Goal: Transaction & Acquisition: Book appointment/travel/reservation

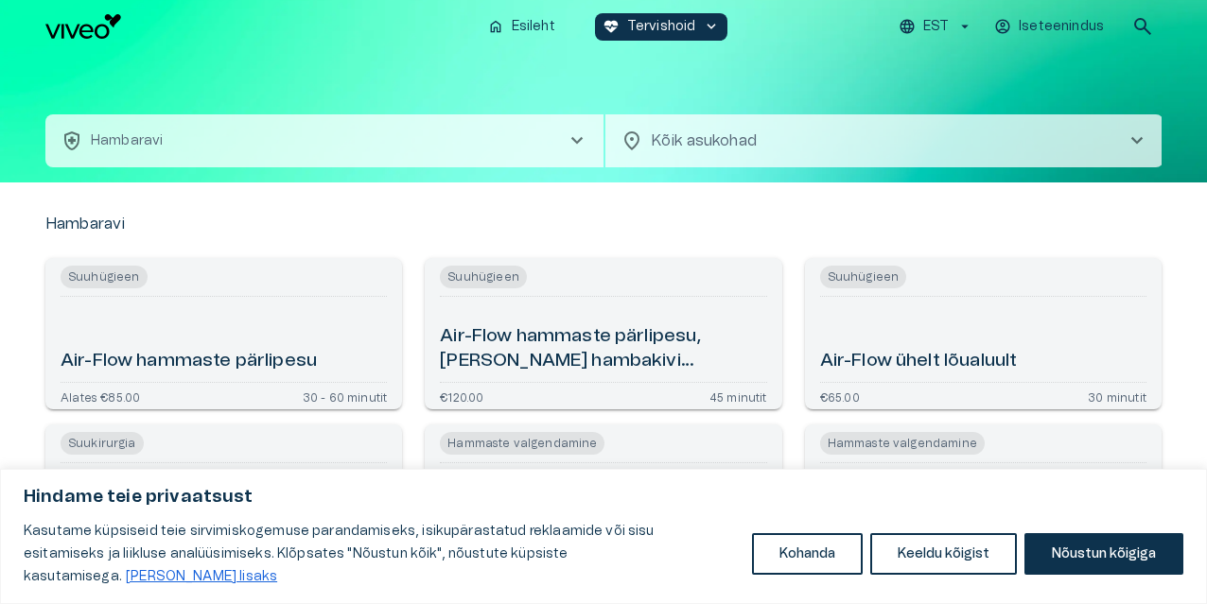
click at [951, 136] on body "Hindame teie privaatsust Kasutame küpsiseid teie sirvimiskogemuse parandamiseks…" at bounding box center [603, 302] width 1207 height 604
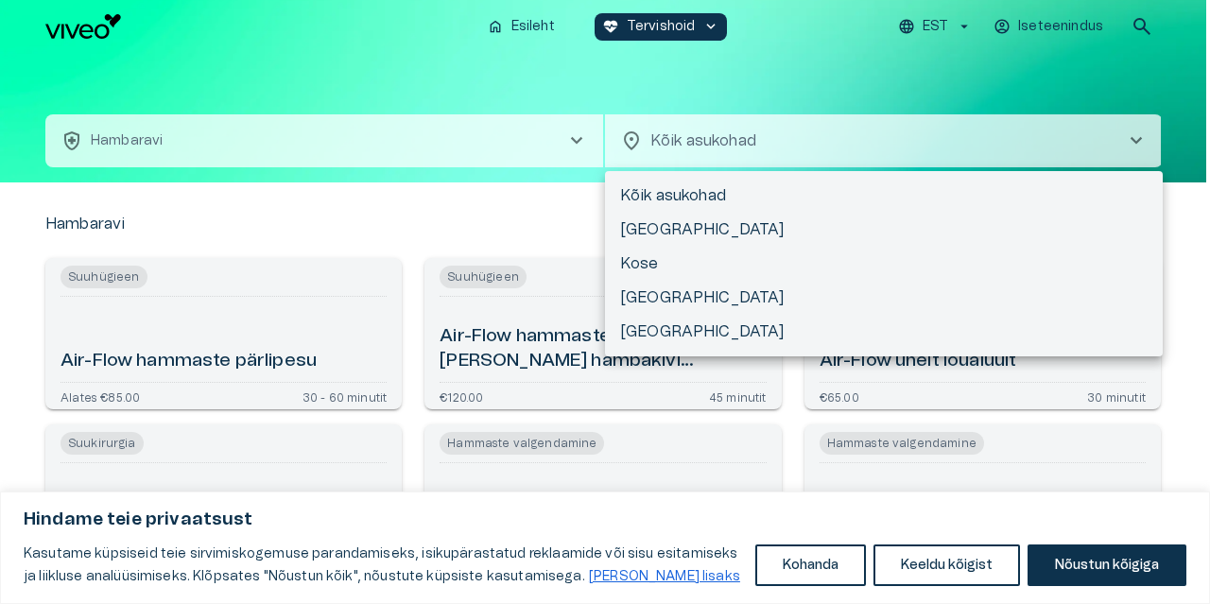
click at [642, 298] on li "[GEOGRAPHIC_DATA]" at bounding box center [884, 298] width 558 height 34
type input "**********"
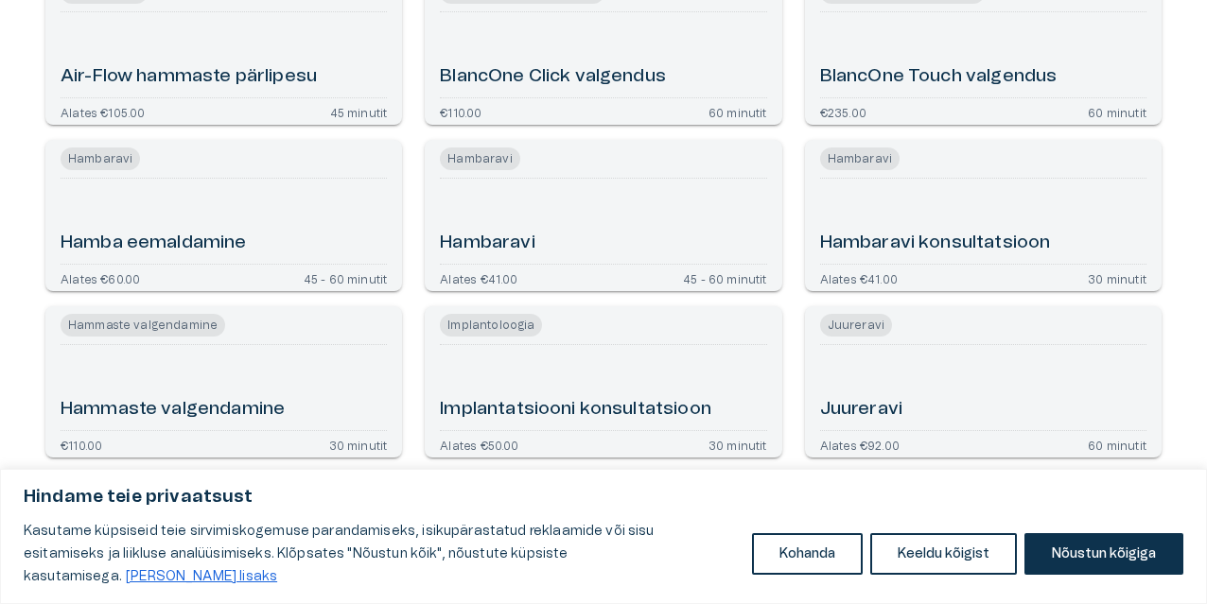
scroll to position [284, 0]
click at [557, 247] on div "Hambaravi" at bounding box center [603, 222] width 326 height 70
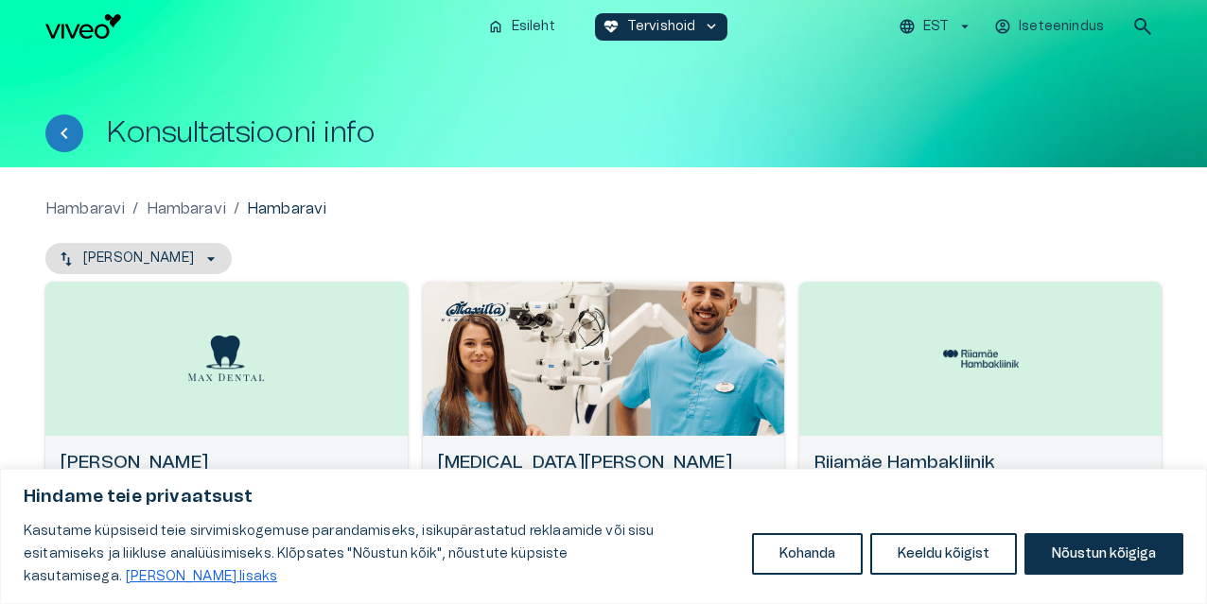
click at [1097, 209] on div "Hambaravi / [PERSON_NAME] / [GEOGRAPHIC_DATA]" at bounding box center [603, 209] width 1116 height 23
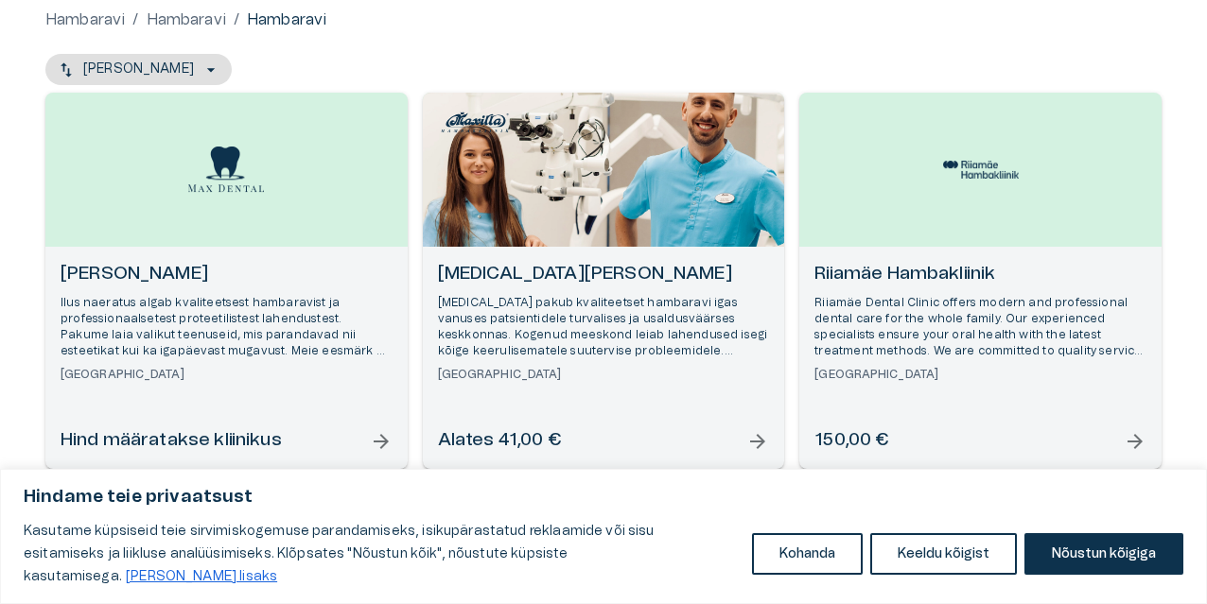
scroll to position [192, 0]
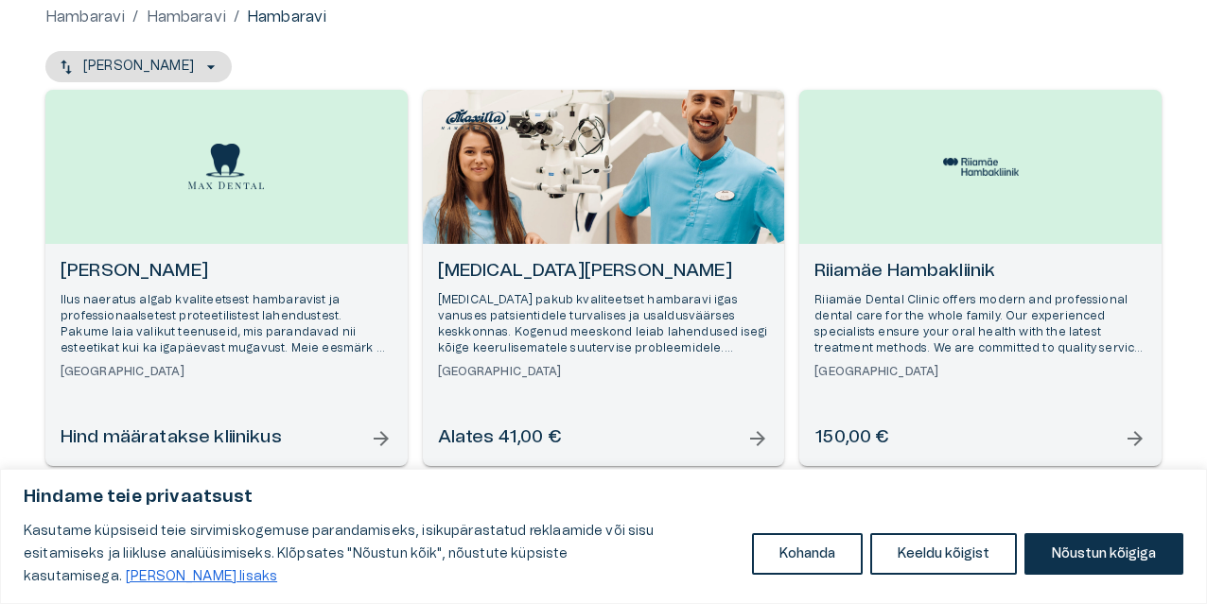
click at [750, 425] on div "[MEDICAL_DATA] Hambakliinik [MEDICAL_DATA] pakub kvaliteetset hambaravi igas va…" at bounding box center [604, 355] width 362 height 222
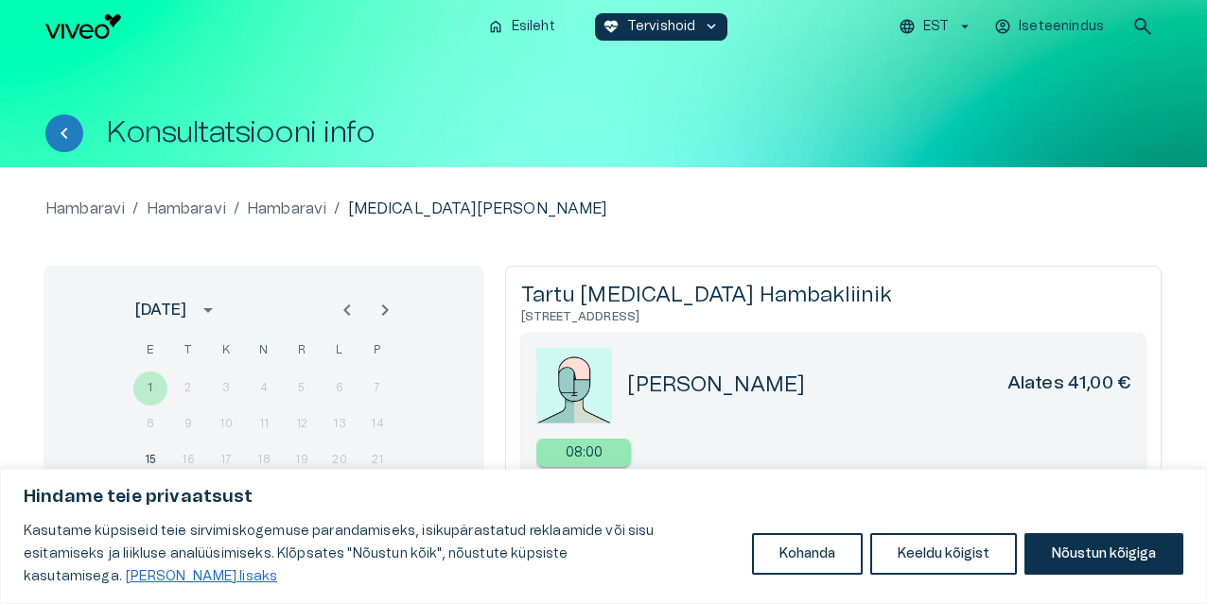
click at [1059, 231] on div "Hambaravi / [PERSON_NAME] / [PERSON_NAME] / [MEDICAL_DATA][PERSON_NAME] [DATE] …" at bounding box center [603, 424] width 1116 height 452
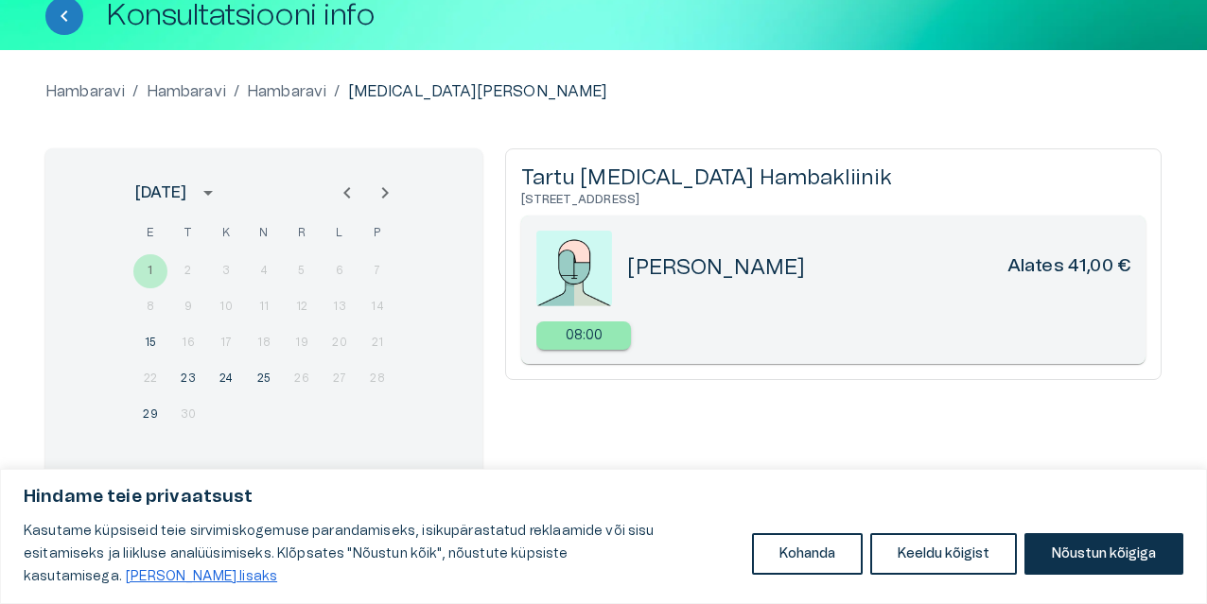
scroll to position [115, 0]
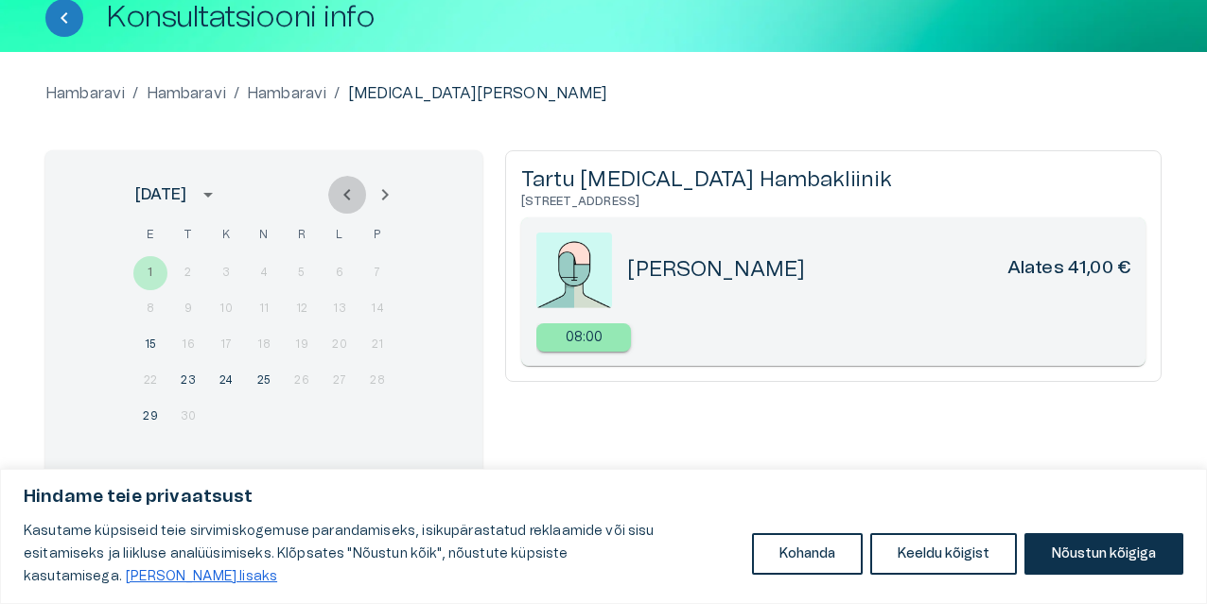
click at [349, 197] on icon "Previous month" at bounding box center [347, 194] width 23 height 23
click at [345, 193] on icon "Previous month" at bounding box center [347, 194] width 23 height 23
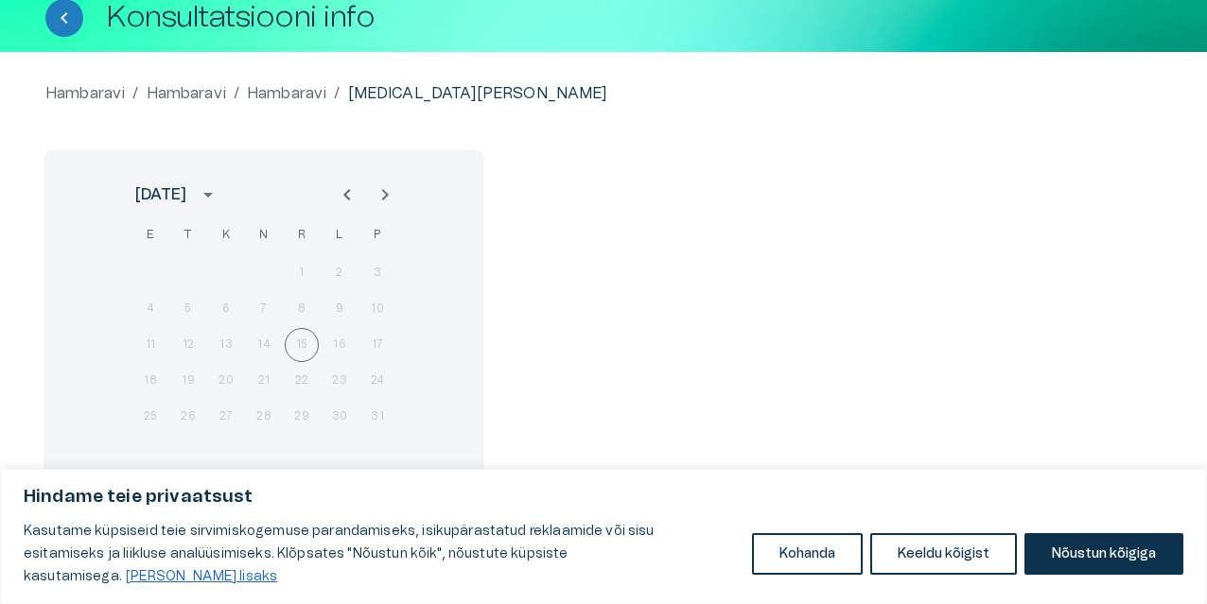
click at [300, 347] on div "11 12 13 14 15 16 17" at bounding box center [264, 345] width 303 height 34
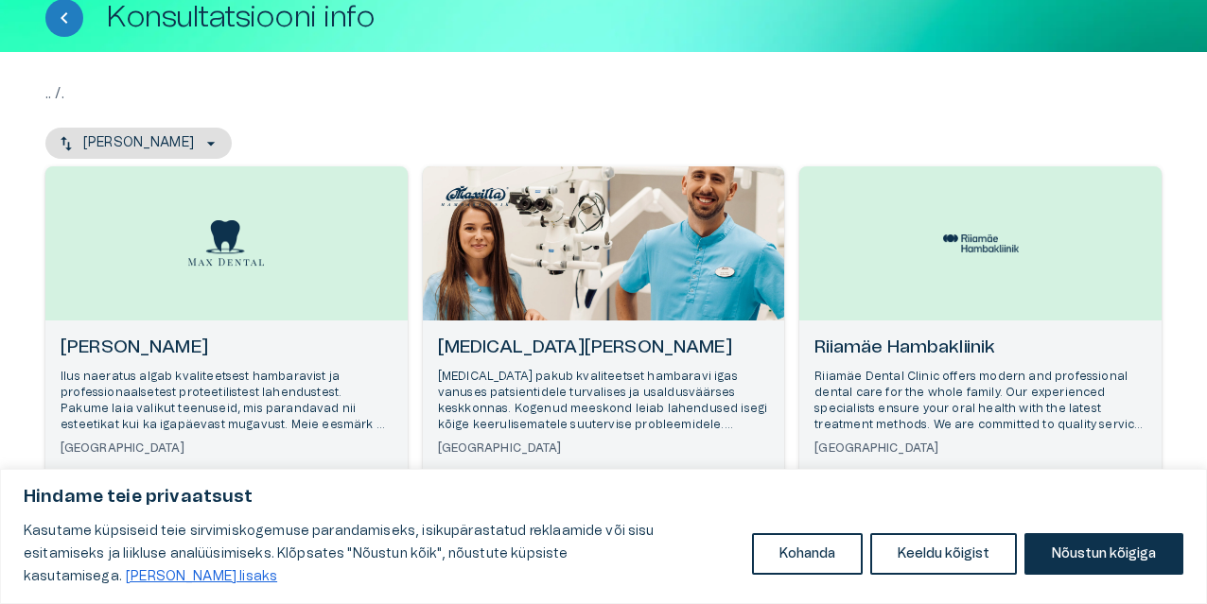
scroll to position [192, 0]
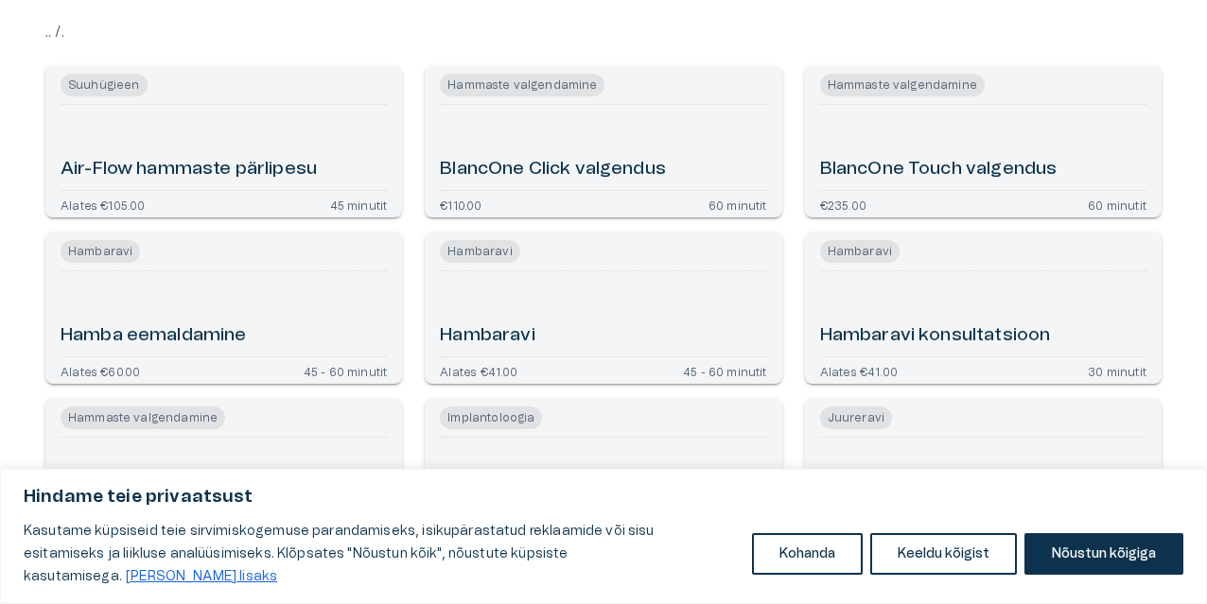
scroll to position [413, 0]
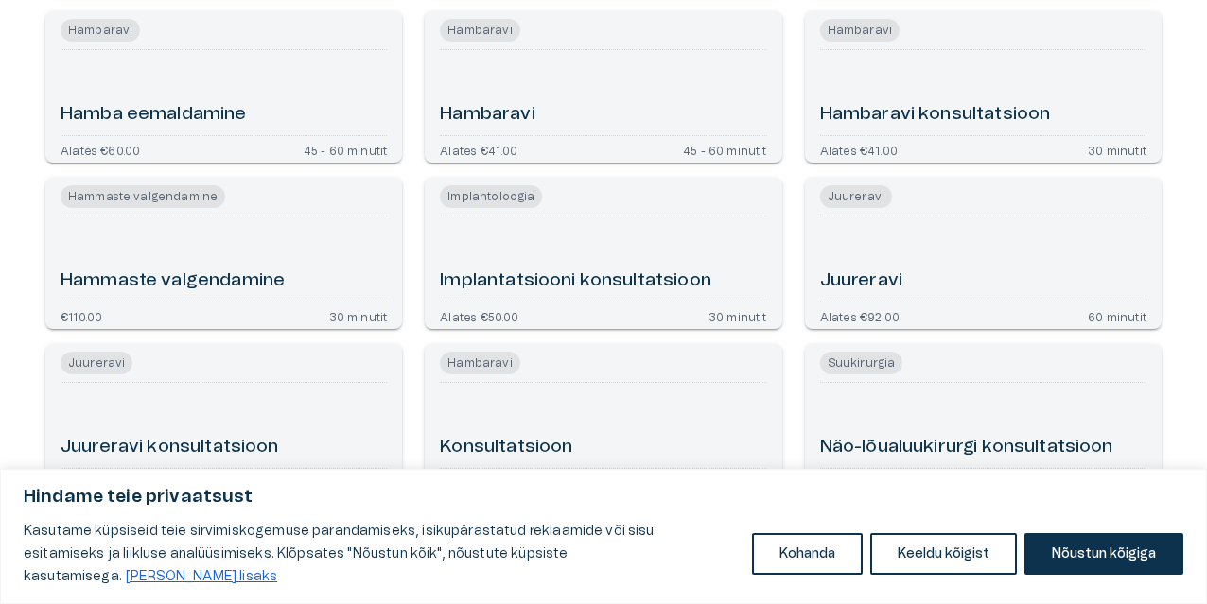
scroll to position [192, 0]
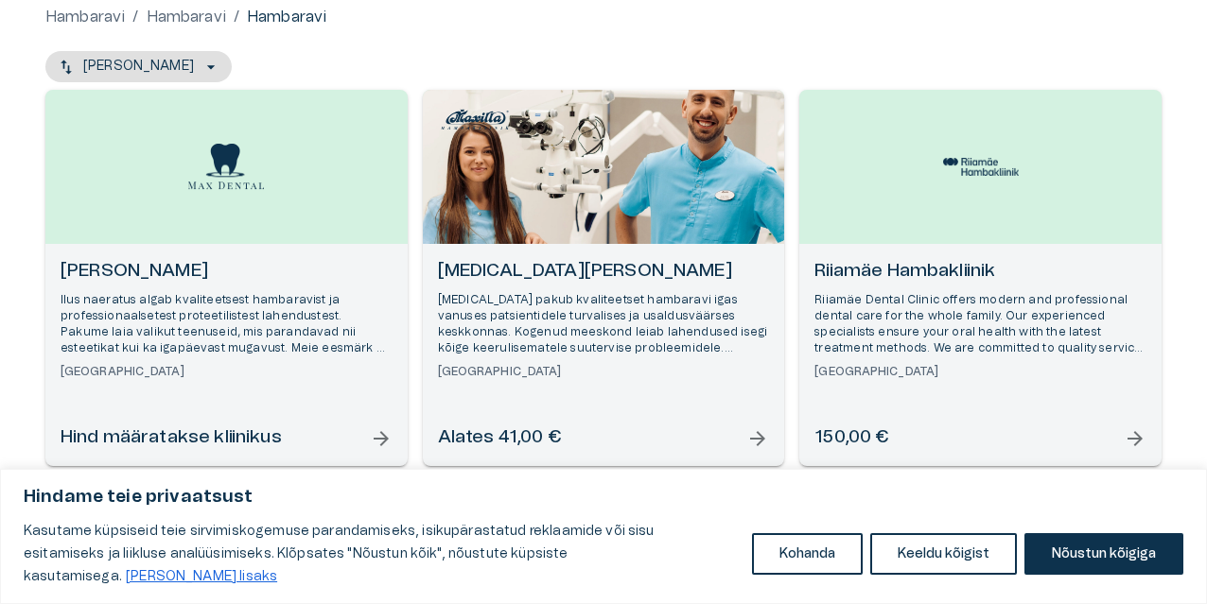
click at [115, 282] on h6 "[PERSON_NAME]" at bounding box center [227, 272] width 332 height 26
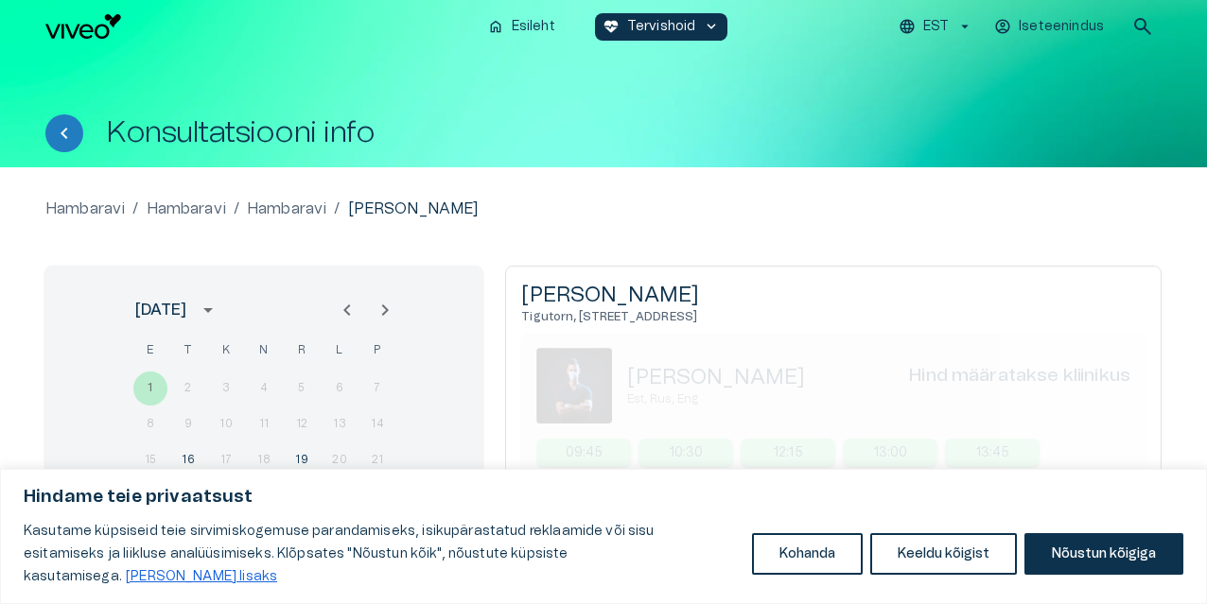
click at [345, 313] on icon "Previous month" at bounding box center [347, 310] width 23 height 23
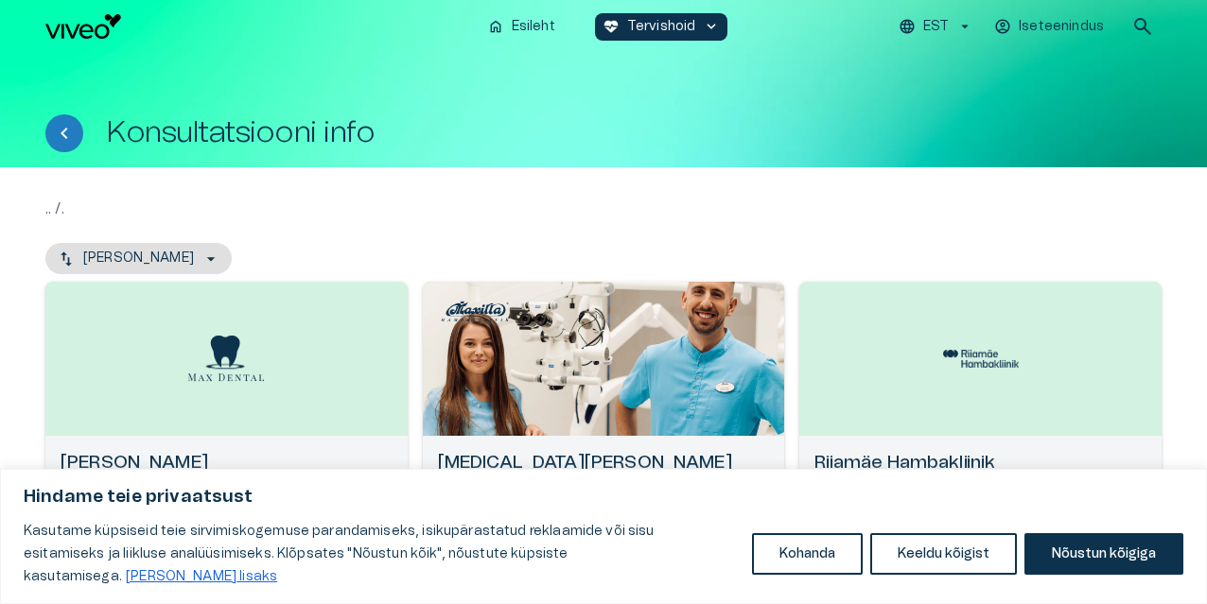
scroll to position [192, 0]
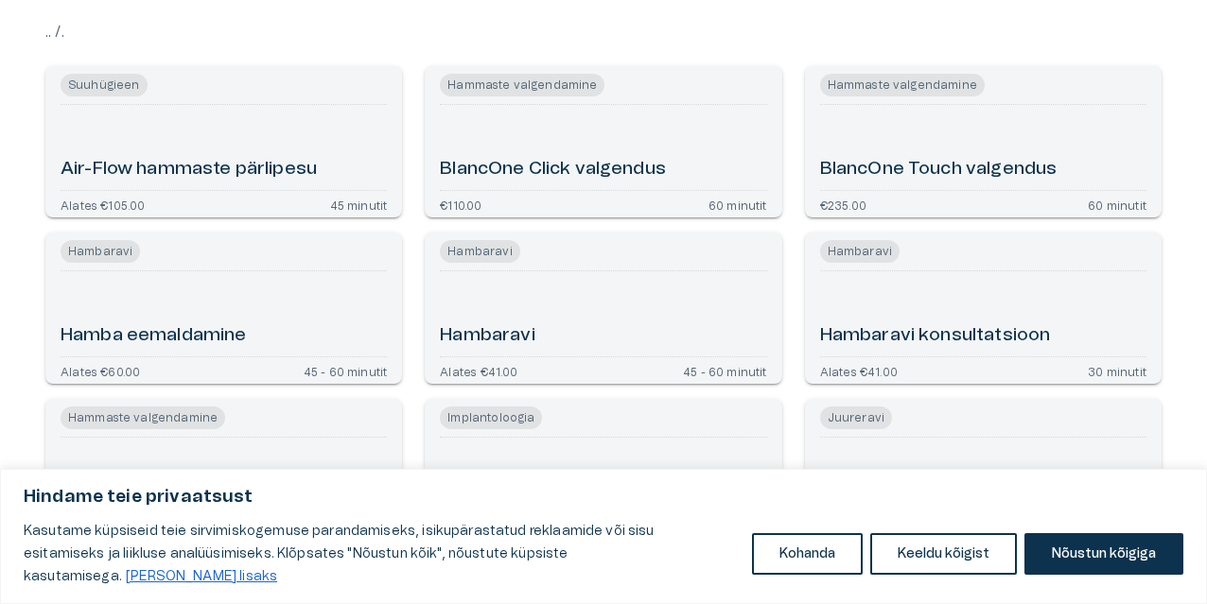
type input "**********"
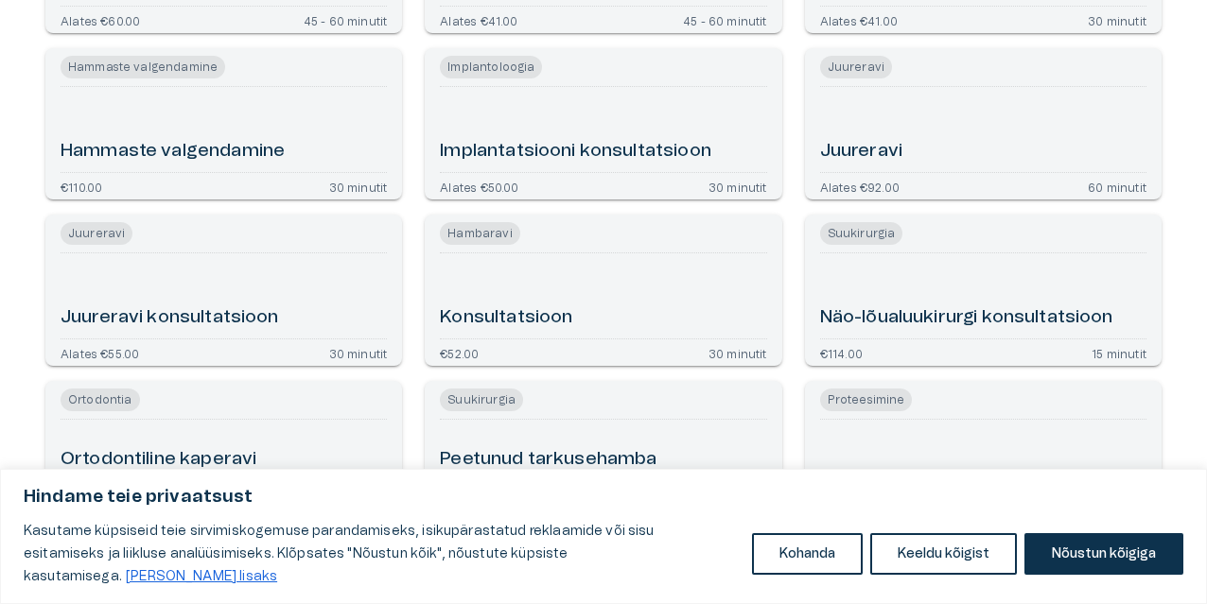
scroll to position [192, 0]
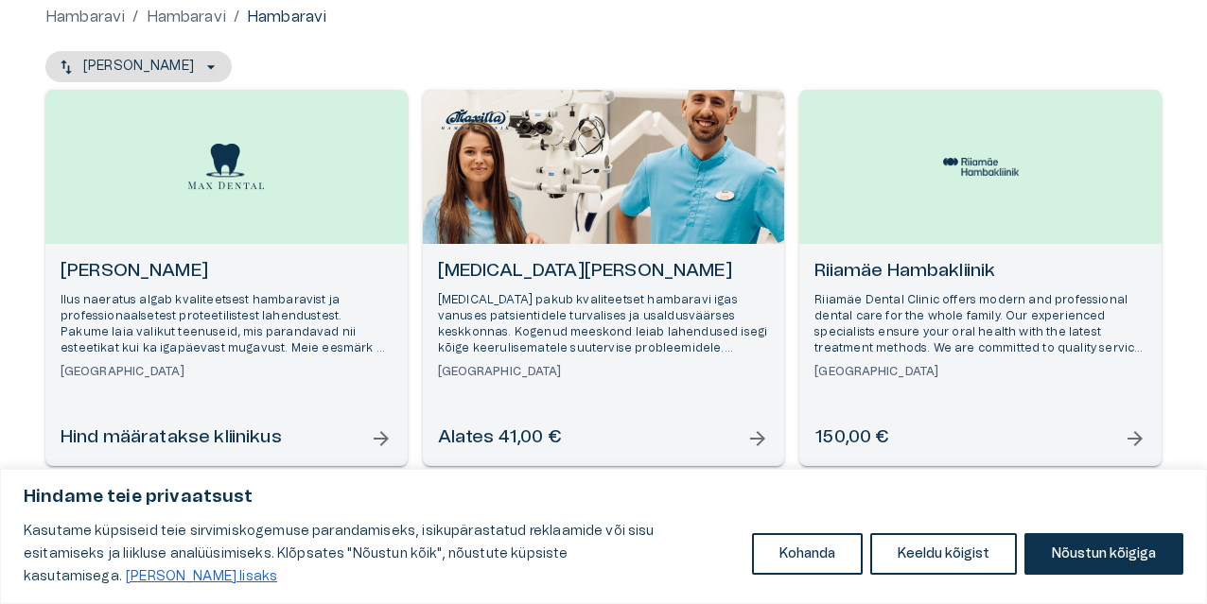
click at [915, 292] on p "Riiamäe Dental Clinic offers modern and professional dental care for the whole …" at bounding box center [980, 324] width 332 height 65
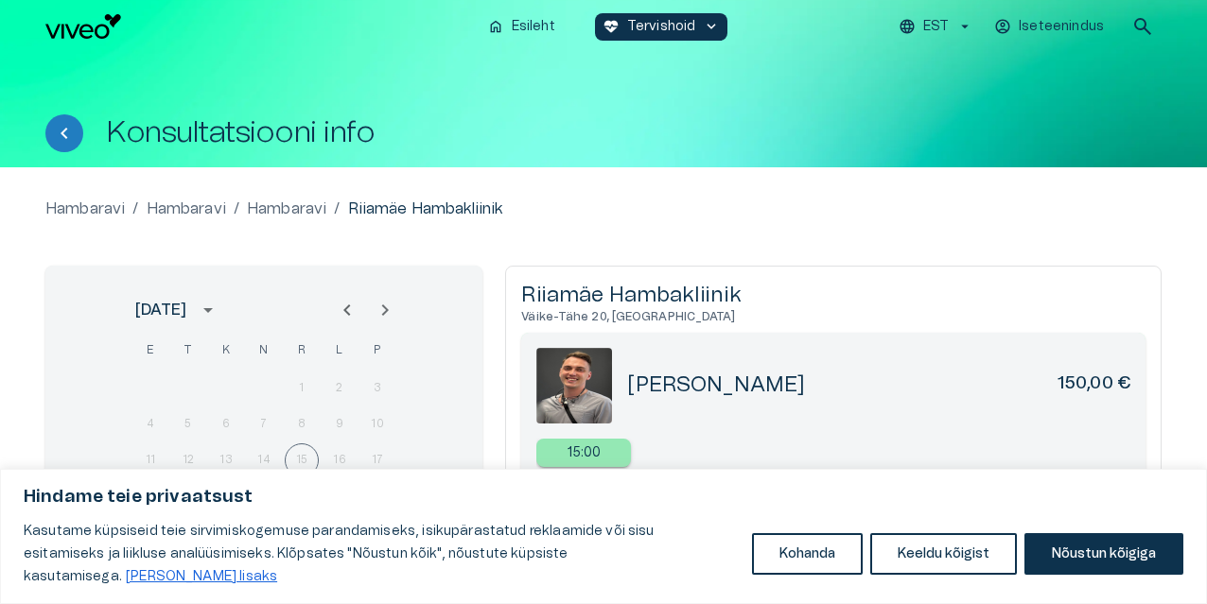
click at [1019, 233] on div "Hambaravi / [GEOGRAPHIC_DATA] / [GEOGRAPHIC_DATA] / [GEOGRAPHIC_DATA] Hambaklii…" at bounding box center [603, 424] width 1116 height 452
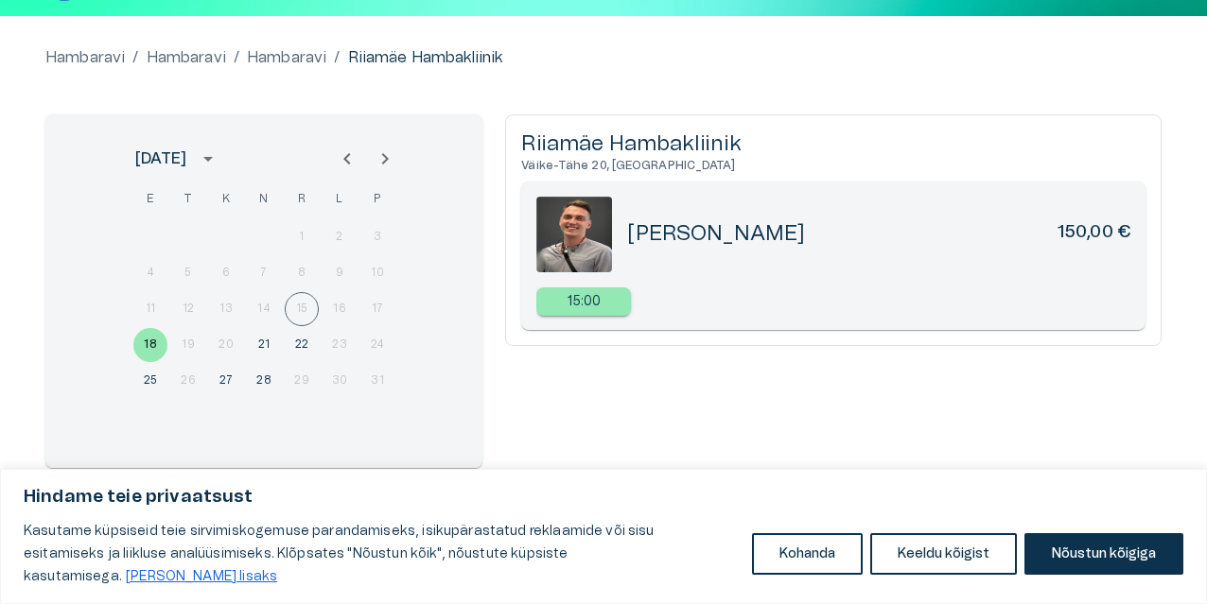
scroll to position [153, 0]
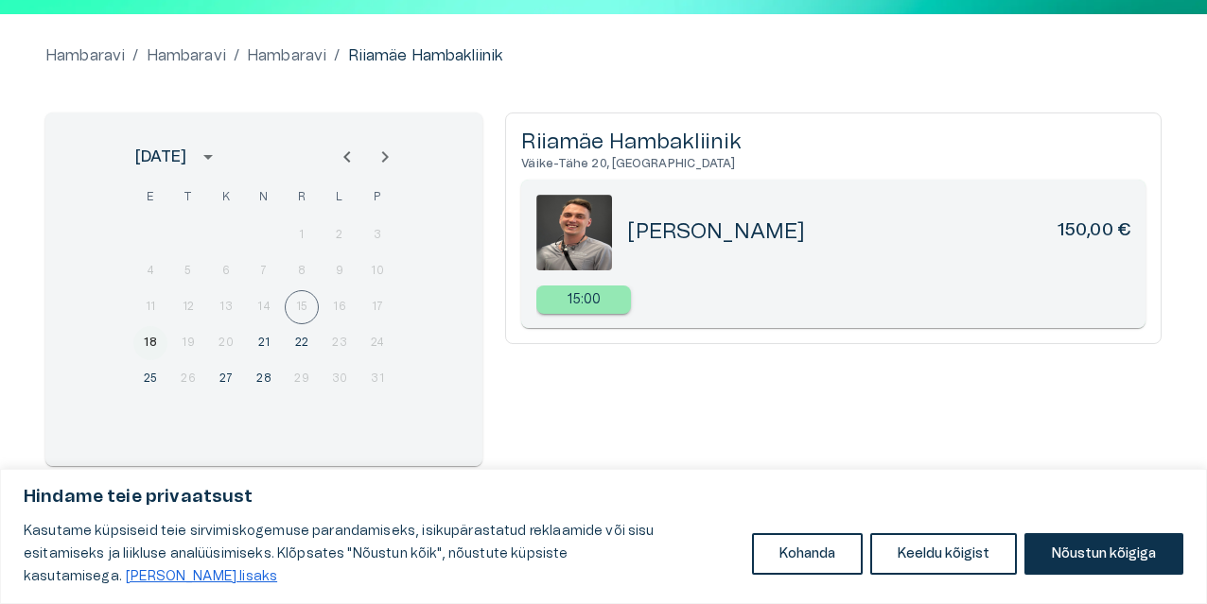
click at [149, 350] on button "18" at bounding box center [150, 343] width 34 height 34
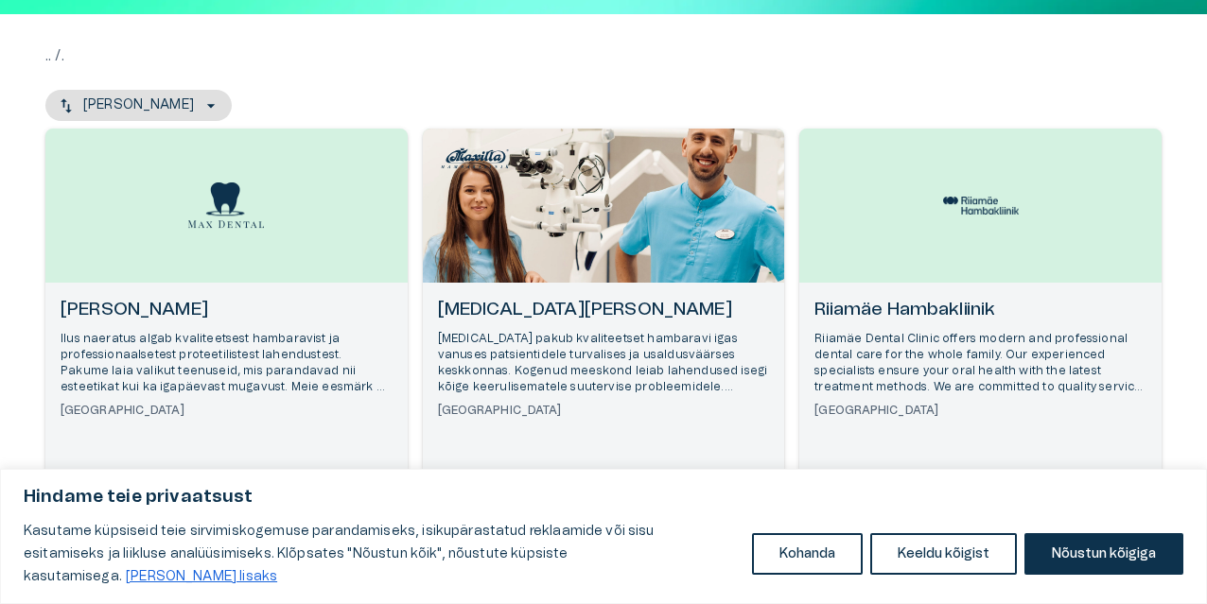
scroll to position [192, 0]
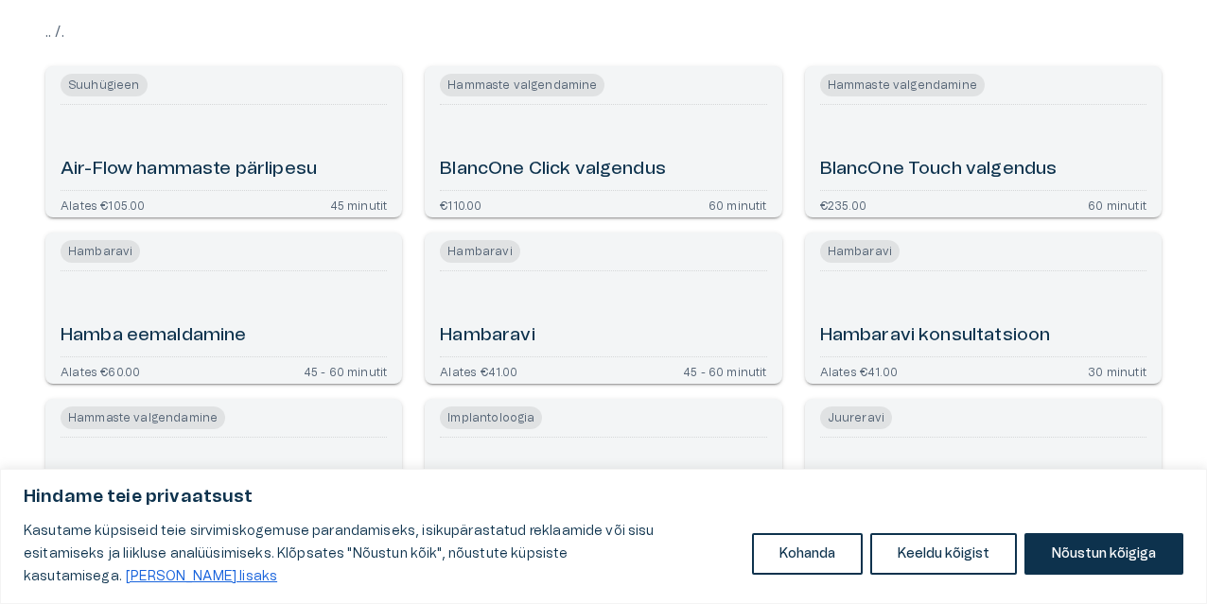
type input "**********"
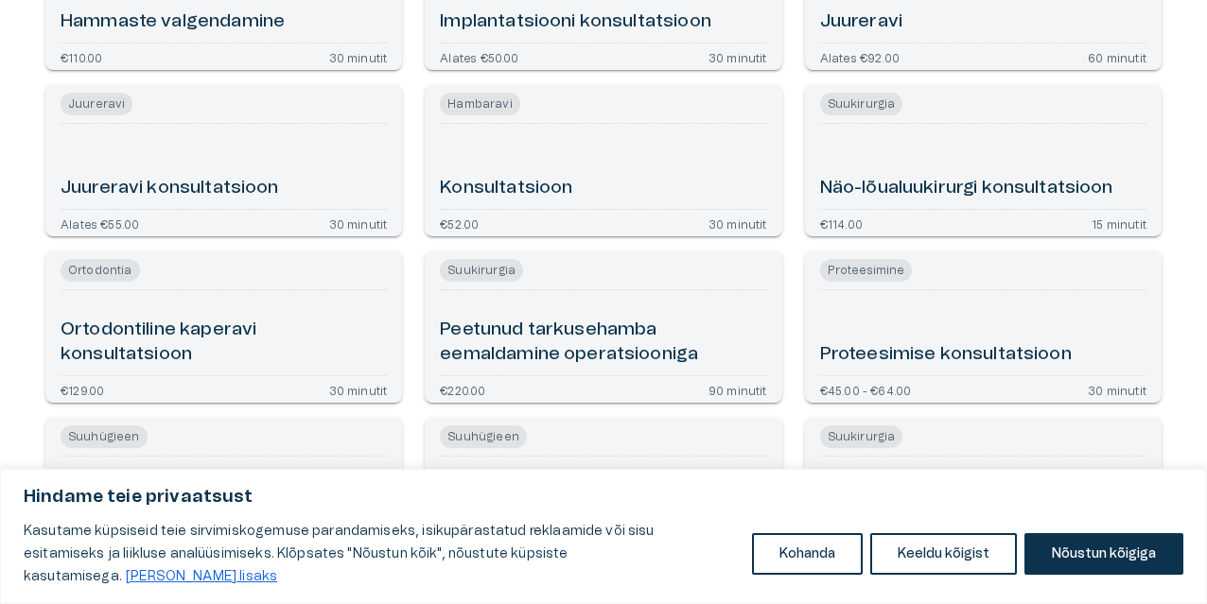
click at [1197, 281] on div "[PERSON_NAME] Air-Flow hammaste pärlipesu Alates €105.00 45 minutit Hammaste va…" at bounding box center [603, 70] width 1207 height 1120
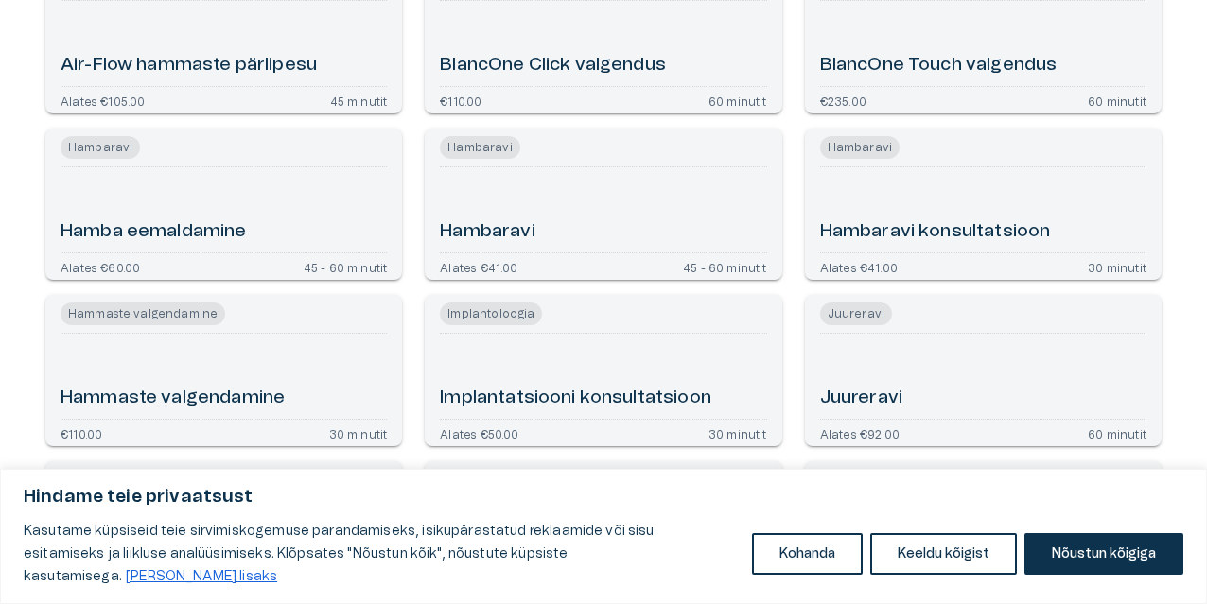
scroll to position [294, 0]
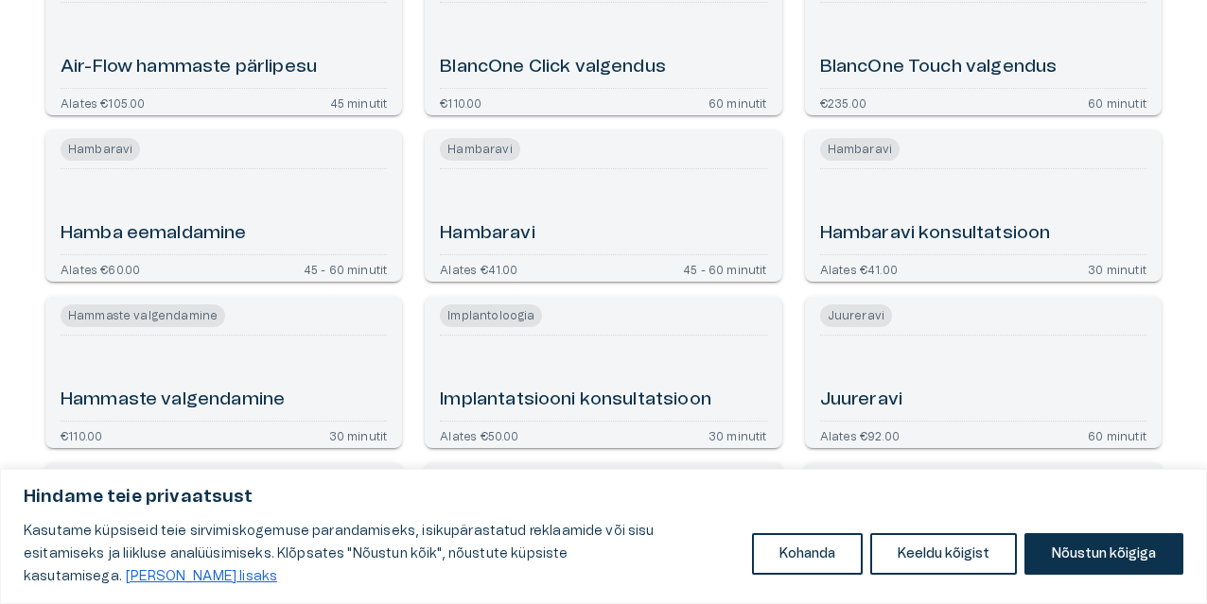
click at [278, 212] on div "Hamba eemaldamine" at bounding box center [224, 212] width 326 height 70
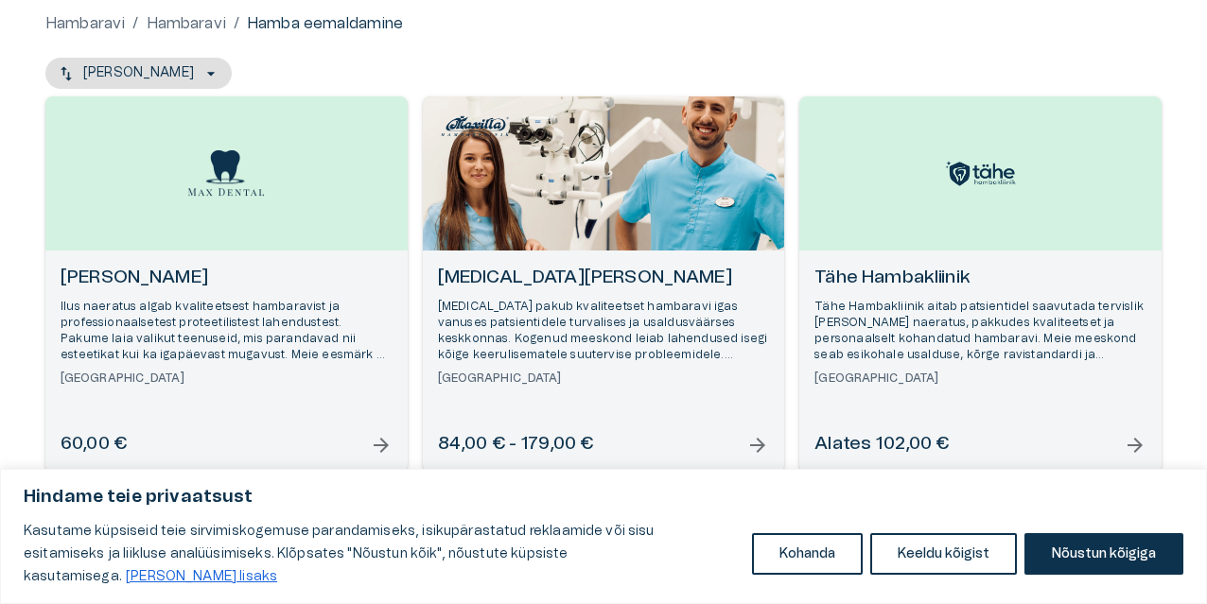
scroll to position [192, 0]
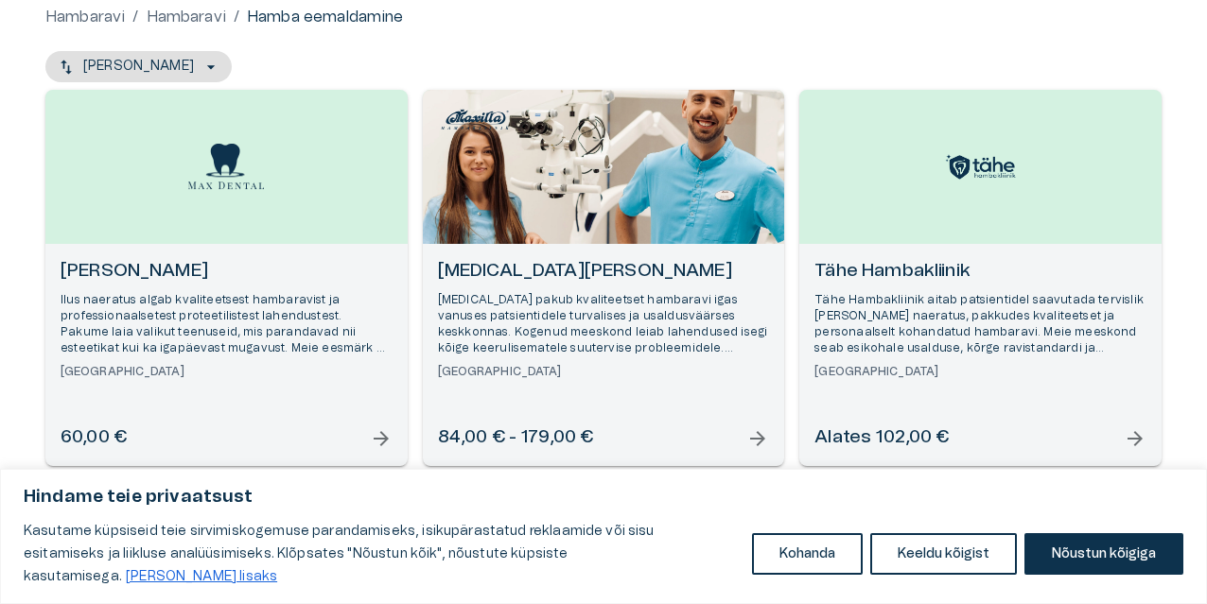
click at [889, 309] on p "Tähe Hambakliinik aitab patsientidel saavutada tervislik [PERSON_NAME] naeratus…" at bounding box center [980, 324] width 332 height 65
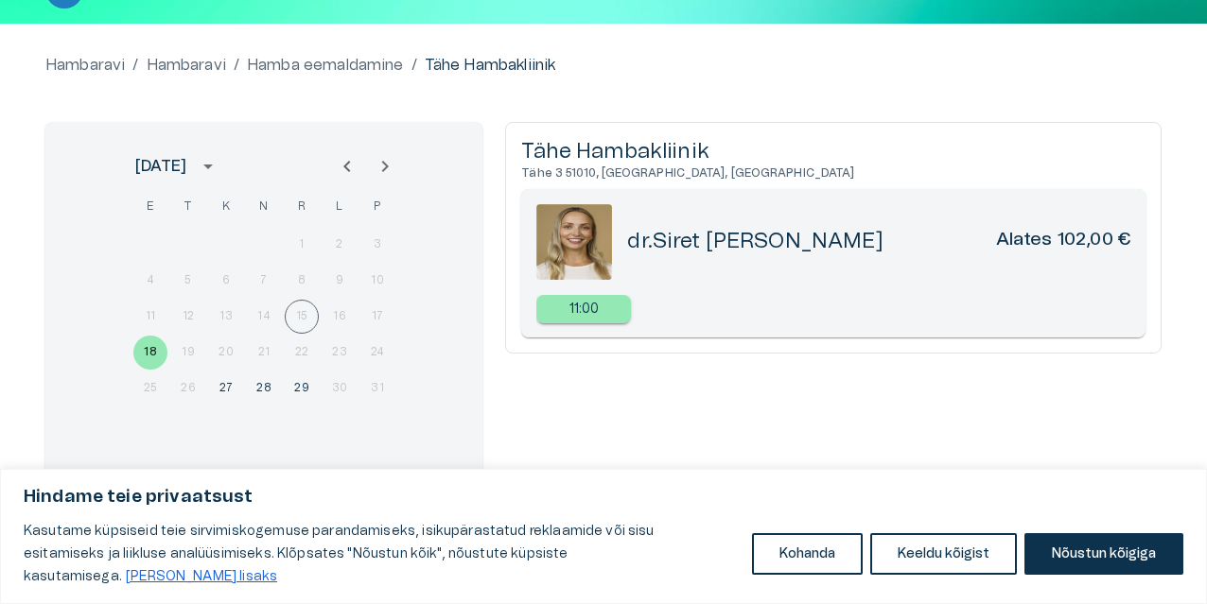
scroll to position [153, 0]
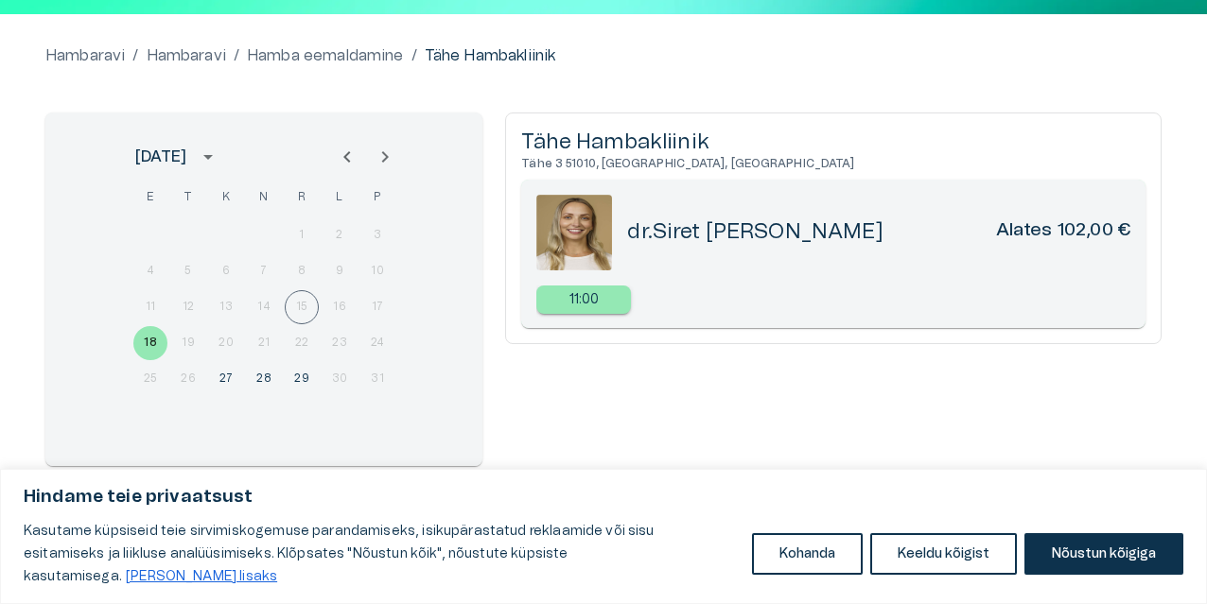
scroll to position [192, 0]
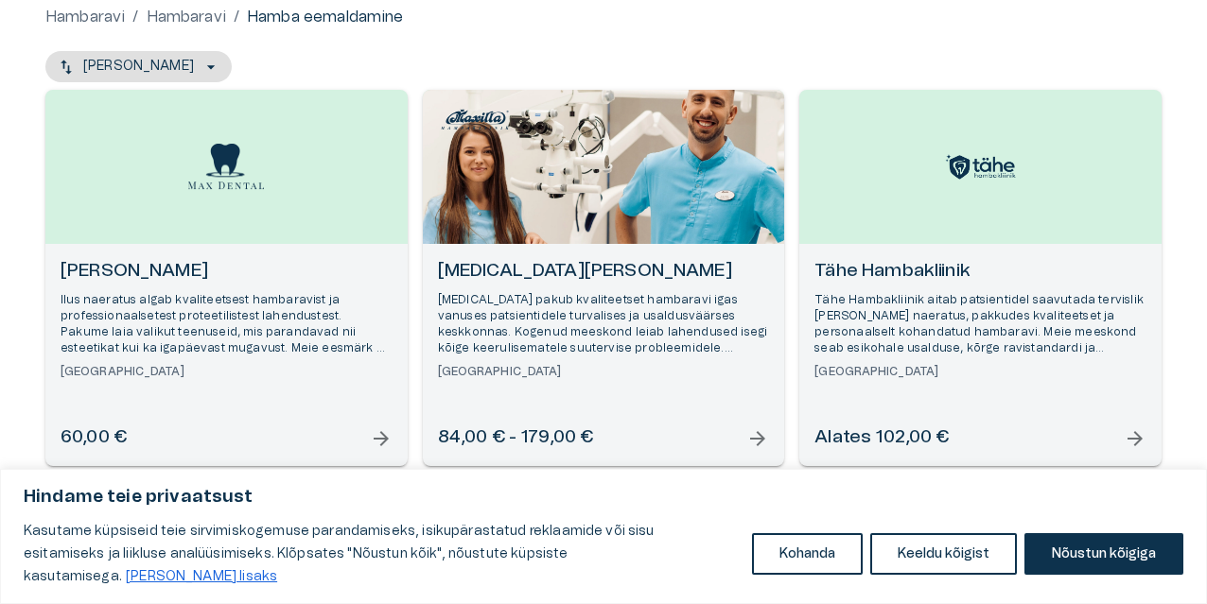
click at [561, 328] on p "[MEDICAL_DATA] pakub kvaliteetset hambaravi igas vanuses patsientidele turvalis…" at bounding box center [604, 324] width 332 height 65
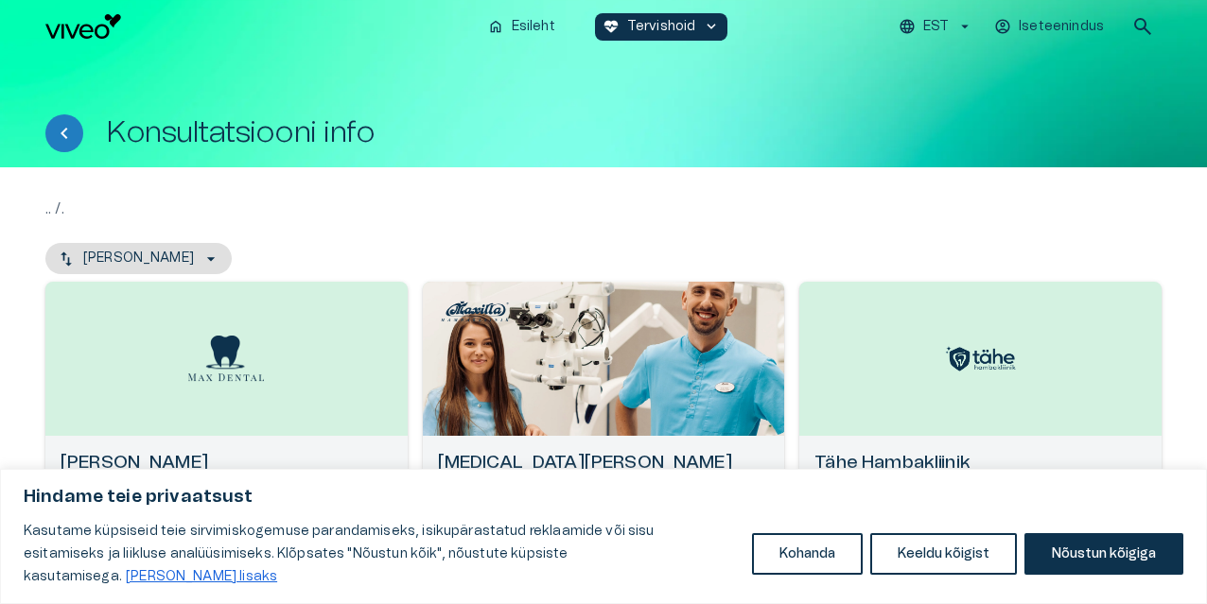
scroll to position [192, 0]
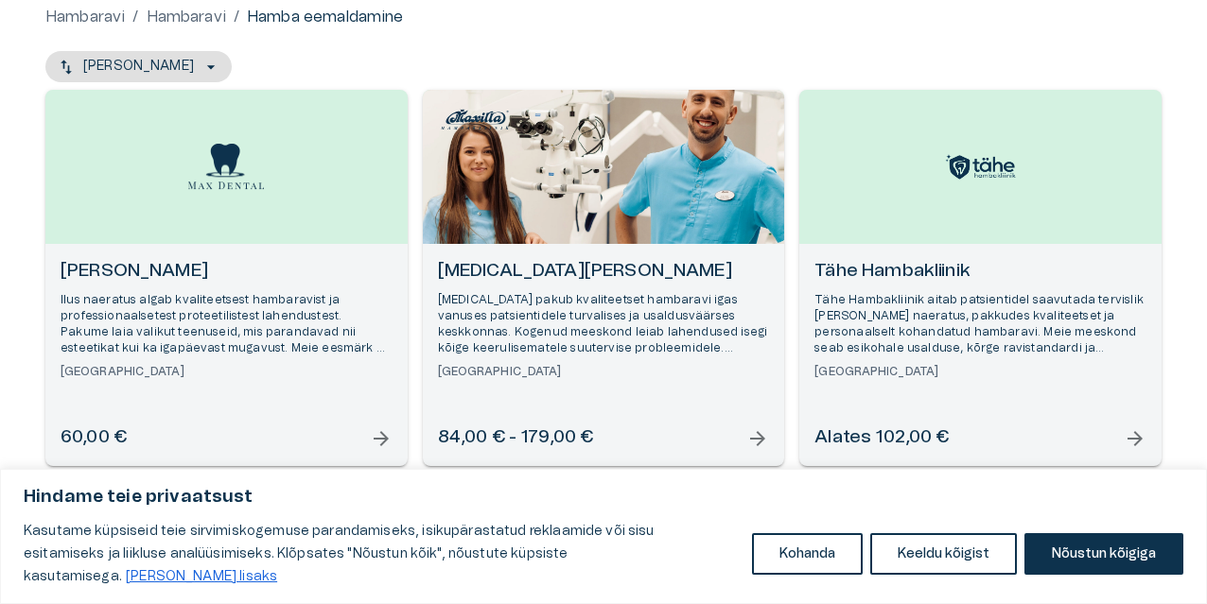
click at [108, 294] on p "Ilus naeratus algab kvaliteetsest hambaravist ja professionaalsetest proteetili…" at bounding box center [227, 324] width 332 height 65
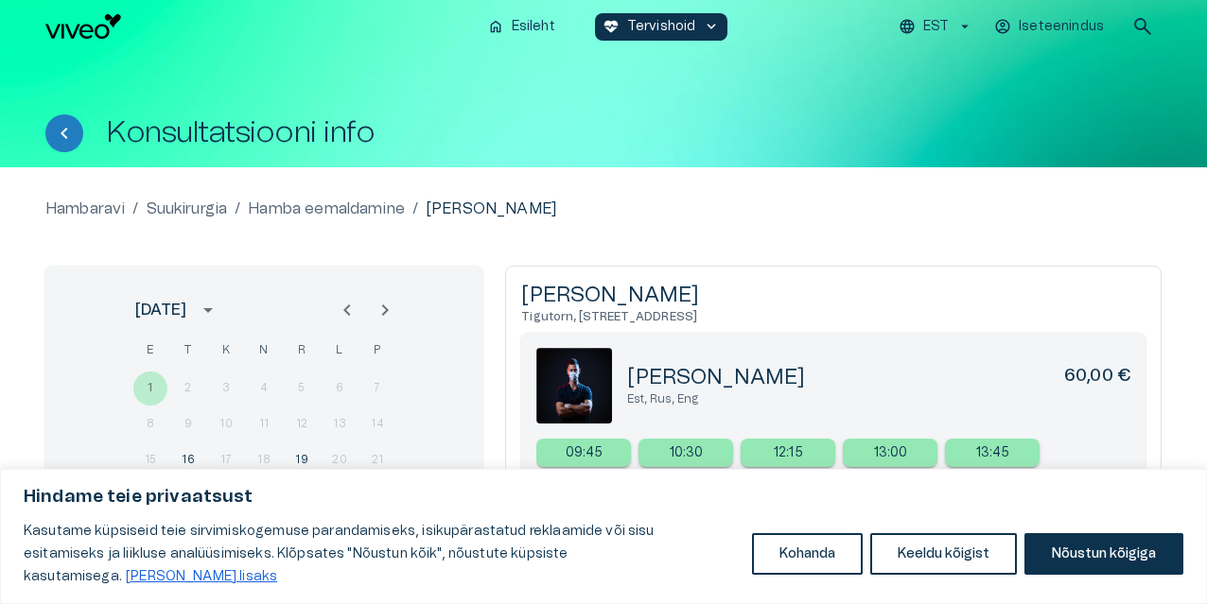
click at [346, 314] on icon "Previous month" at bounding box center [347, 310] width 23 height 23
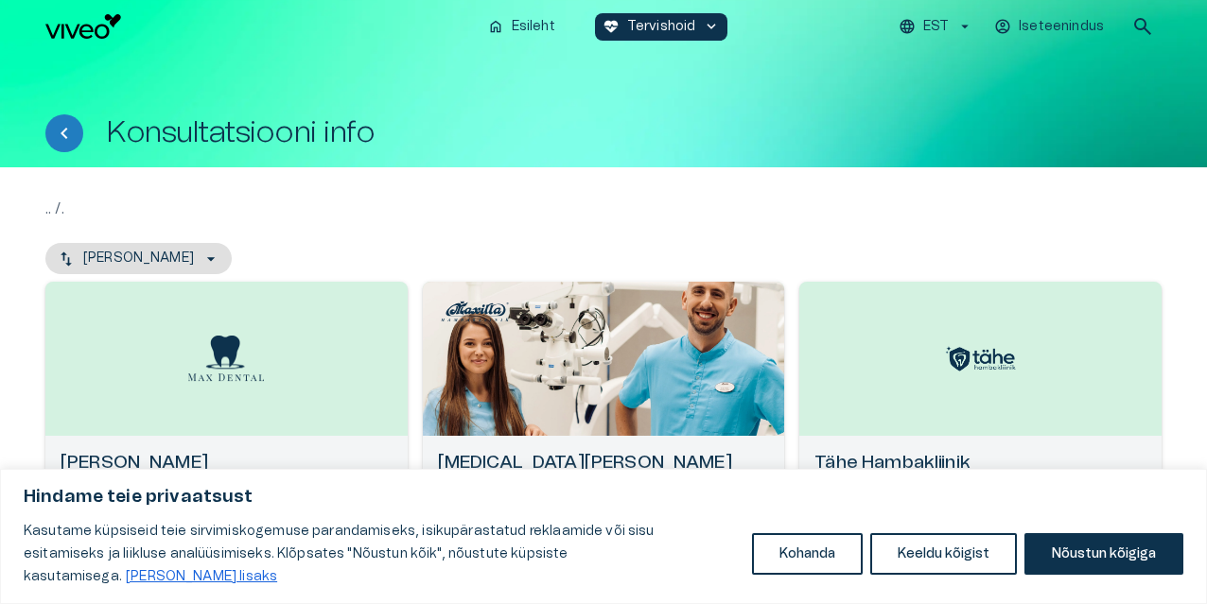
scroll to position [192, 0]
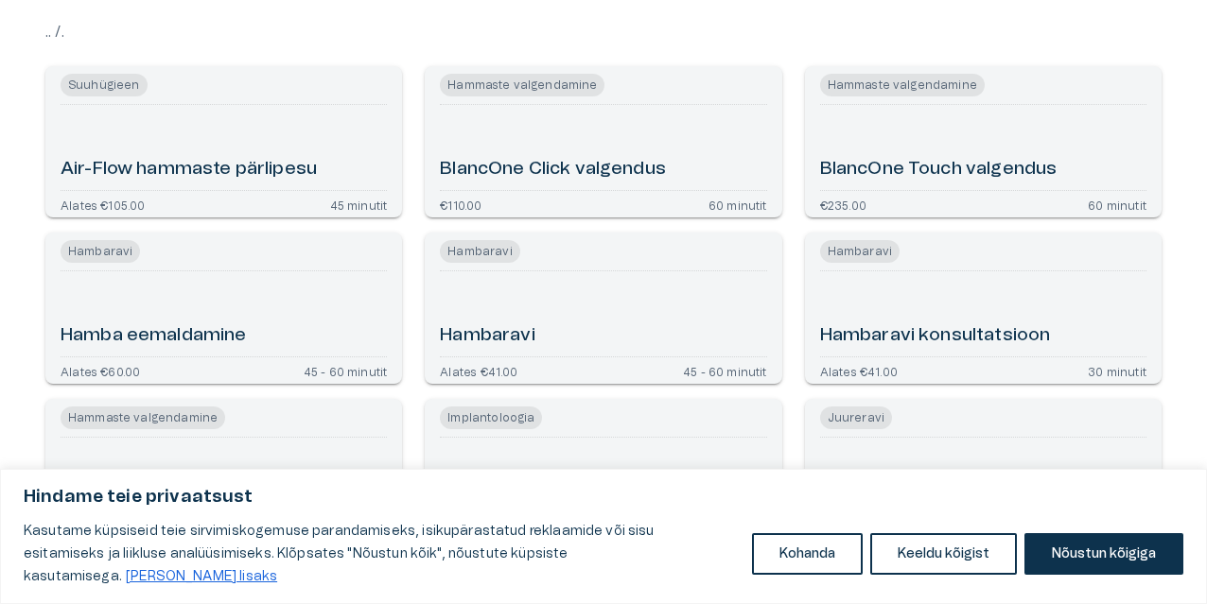
scroll to position [424, 0]
